Goal: Transaction & Acquisition: Purchase product/service

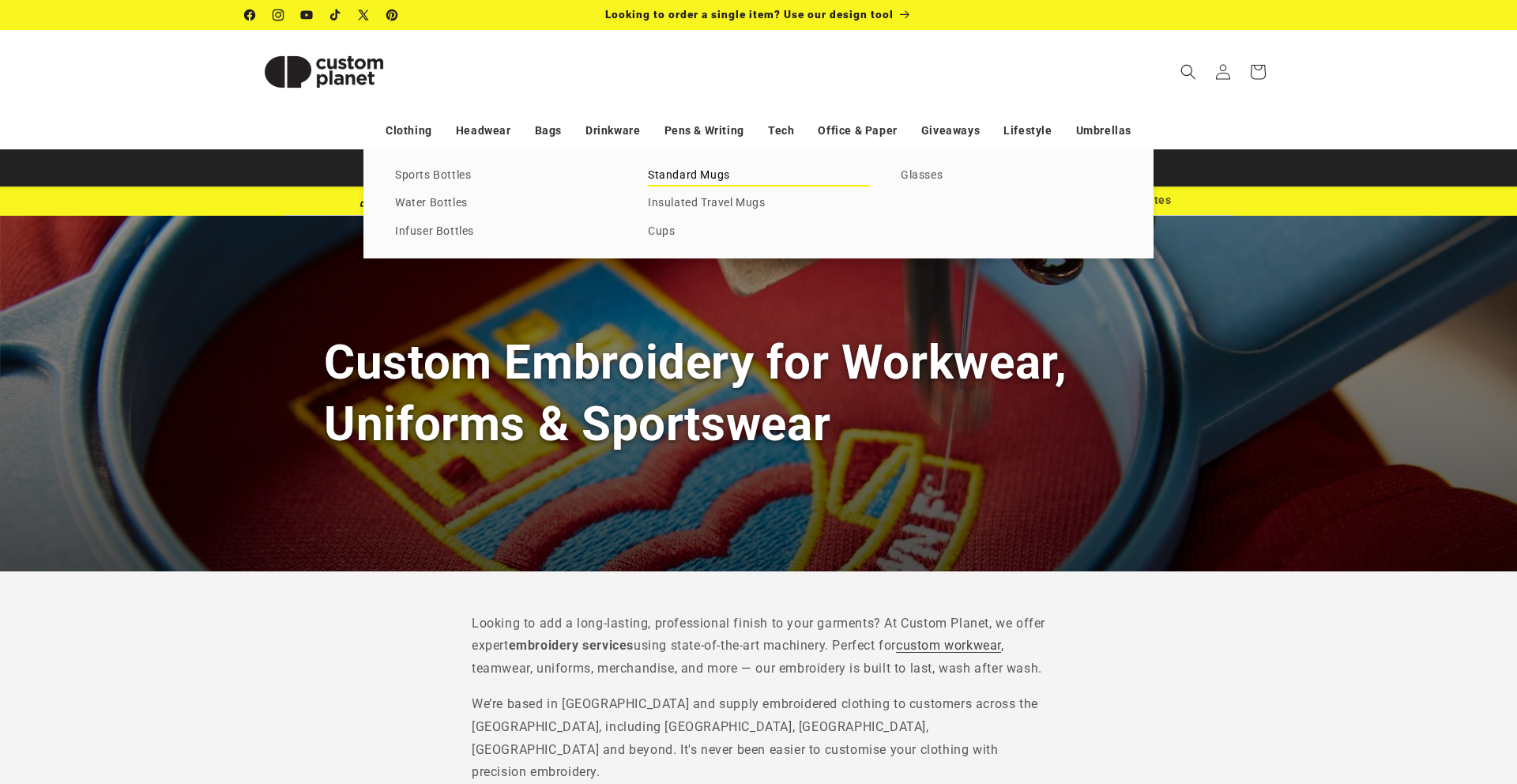
click at [704, 169] on link "Standard Mugs" at bounding box center [758, 175] width 221 height 22
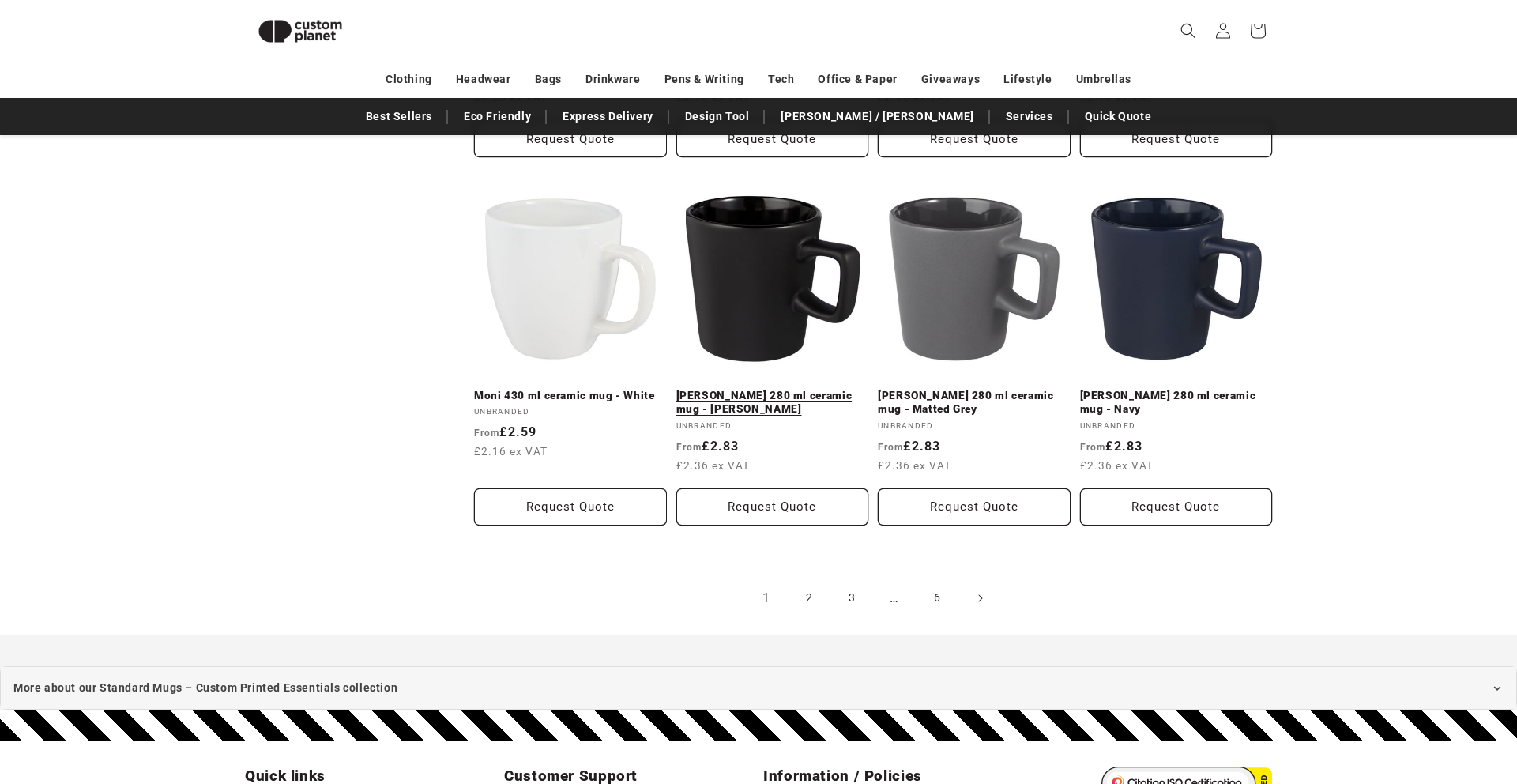
scroll to position [1671, 0]
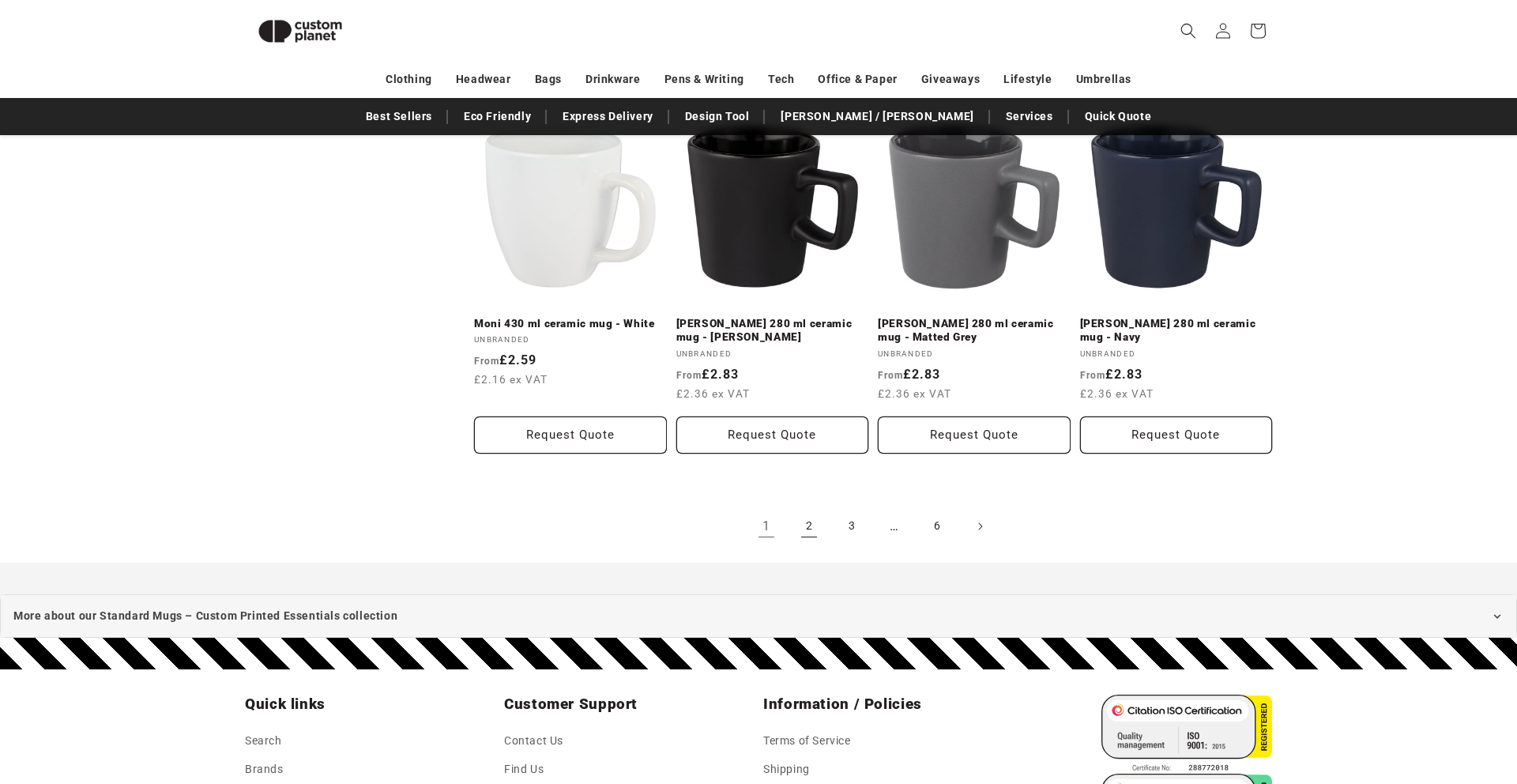
click at [810, 533] on link "2" at bounding box center [809, 526] width 35 height 35
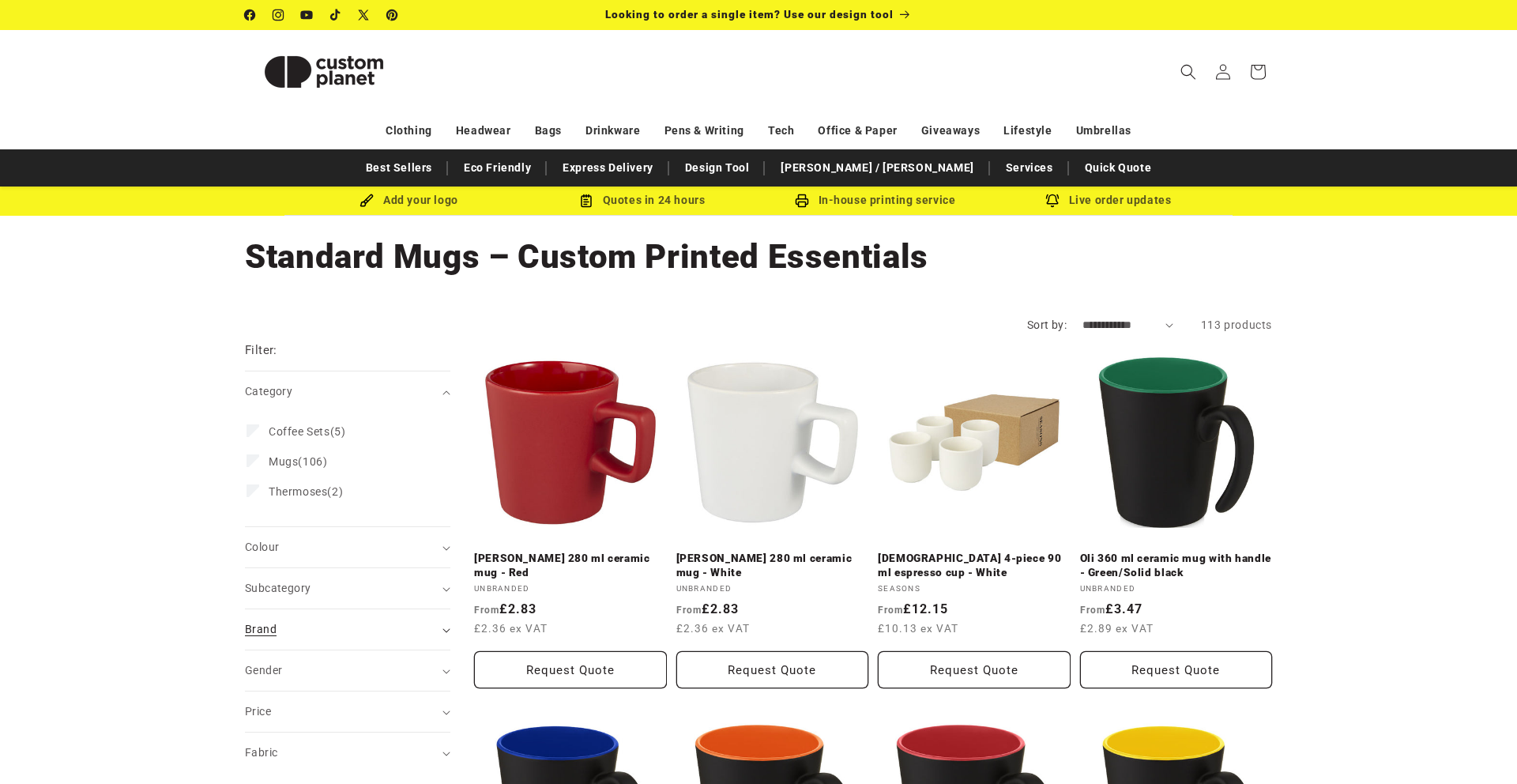
click at [309, 641] on summary "Brand (0)" at bounding box center [347, 629] width 206 height 41
